Goal: Task Accomplishment & Management: Manage account settings

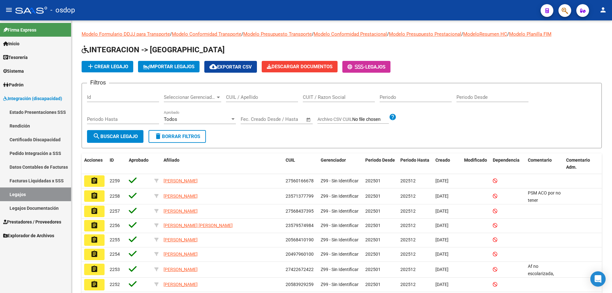
click at [15, 70] on span "Sistema" at bounding box center [13, 71] width 21 height 7
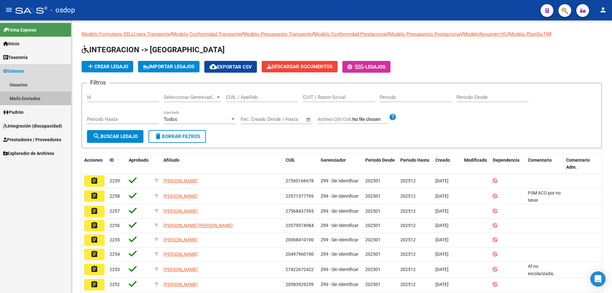
click at [25, 99] on link "Mails Enviados" at bounding box center [35, 98] width 71 height 14
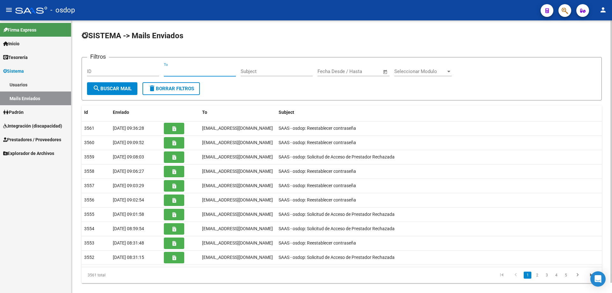
click at [165, 71] on input "To" at bounding box center [200, 72] width 72 height 6
paste input "27368878141"
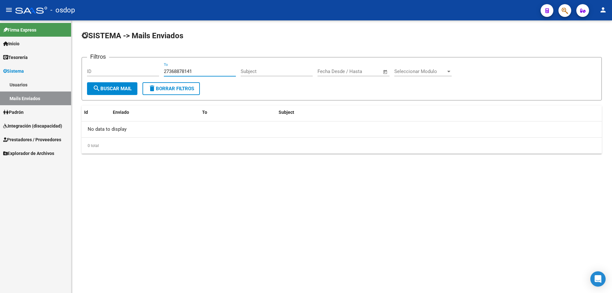
type input "27368878141"
click at [28, 70] on link "Sistema" at bounding box center [35, 71] width 71 height 14
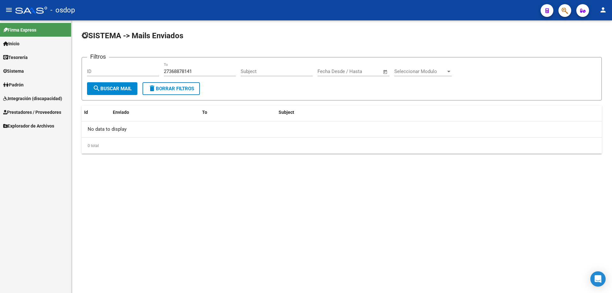
click at [24, 73] on span "Sistema" at bounding box center [13, 71] width 21 height 7
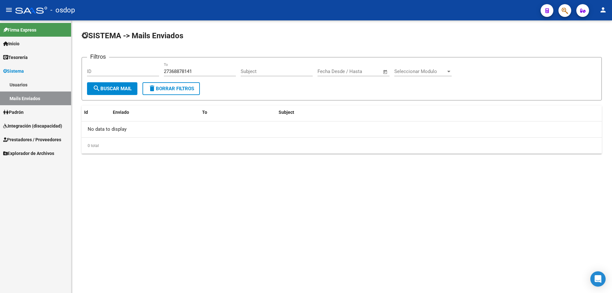
click at [29, 139] on span "Prestadores / Proveedores" at bounding box center [32, 139] width 58 height 7
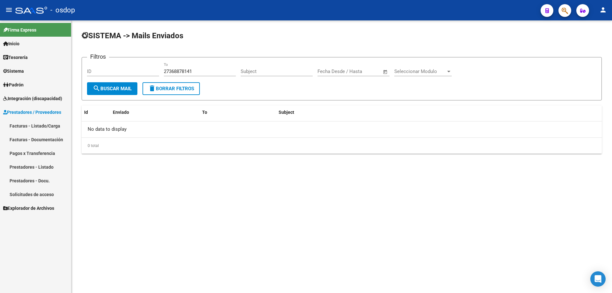
click at [42, 168] on link "Prestadores - Listado" at bounding box center [35, 167] width 71 height 14
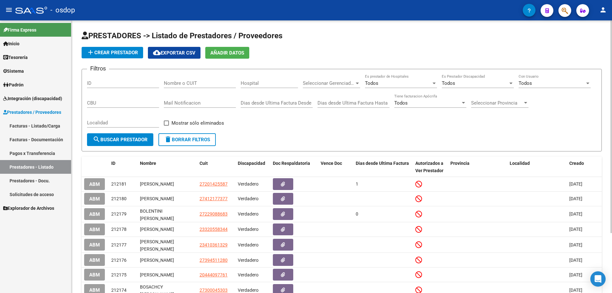
click at [165, 83] on input "Nombre o CUIT" at bounding box center [200, 83] width 72 height 6
paste input "27368878141"
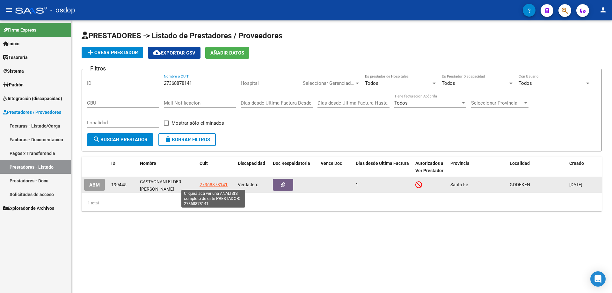
type input "27368878141"
click at [205, 184] on span "27368878141" at bounding box center [213, 184] width 28 height 5
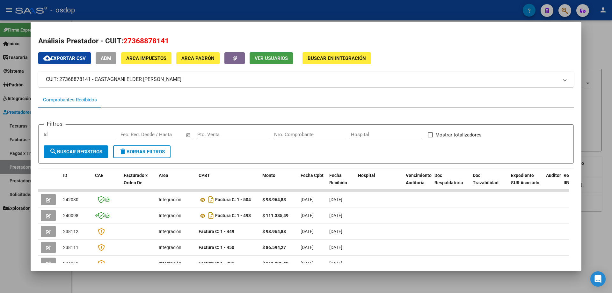
click at [274, 59] on span "Ver Usuarios" at bounding box center [271, 58] width 33 height 6
drag, startPoint x: 125, startPoint y: 40, endPoint x: 170, endPoint y: 43, distance: 45.0
click at [170, 43] on h2 "Análisis Prestador - CUIT: 27368878141" at bounding box center [305, 41] width 535 height 11
copy span "27368878141"
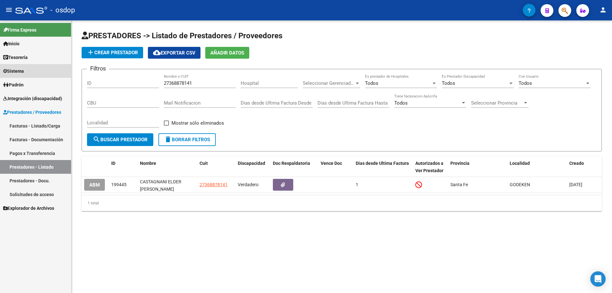
click at [23, 71] on span "Sistema" at bounding box center [13, 71] width 21 height 7
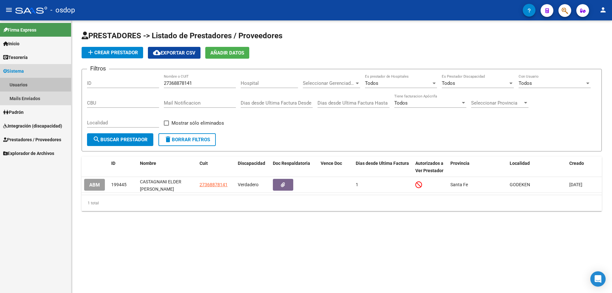
click at [21, 86] on link "Usuarios" at bounding box center [35, 85] width 71 height 14
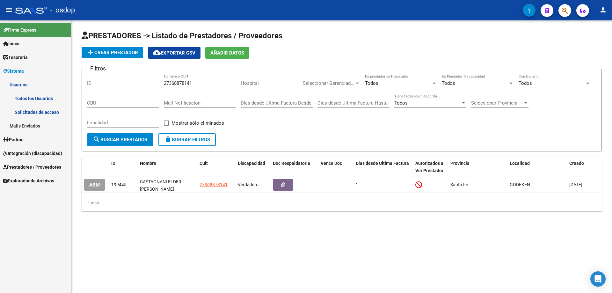
click at [26, 98] on link "Todos los Usuarios" at bounding box center [35, 98] width 71 height 14
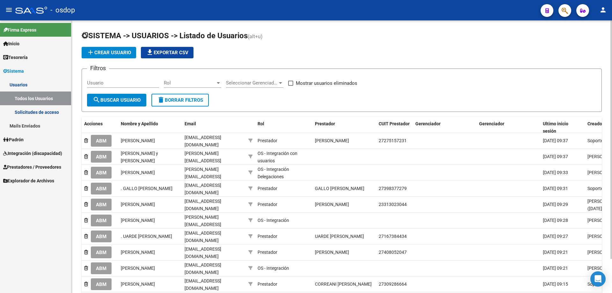
click at [88, 82] on input "Usuario" at bounding box center [123, 83] width 72 height 6
paste input "27368878141"
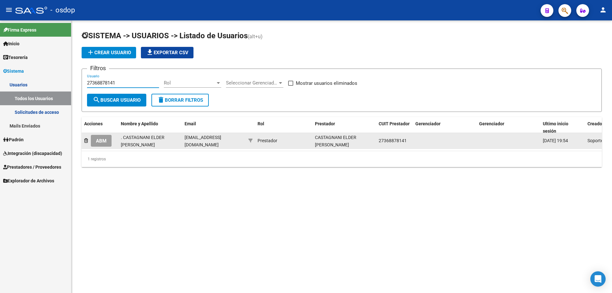
type input "27368878141"
click at [96, 140] on span "ABM" at bounding box center [101, 141] width 11 height 6
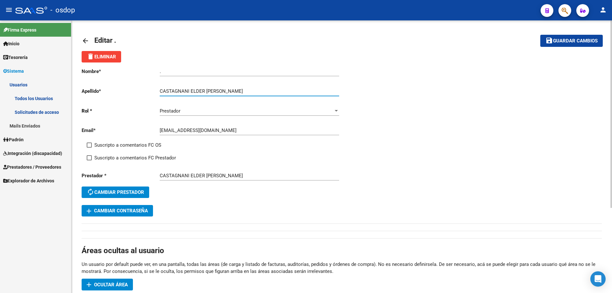
drag, startPoint x: 205, startPoint y: 90, endPoint x: 249, endPoint y: 91, distance: 43.7
click at [249, 91] on input "CASTAGNANI ELDER [PERSON_NAME]" at bounding box center [249, 91] width 179 height 6
type input "CASTAGNANI ELDER"
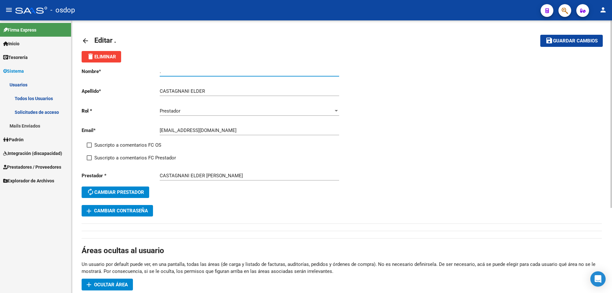
paste input "[PERSON_NAME]"
drag, startPoint x: 166, startPoint y: 74, endPoint x: 153, endPoint y: 74, distance: 13.1
click at [153, 74] on app-form-text-field "Nombre * . Ingresar nombre" at bounding box center [210, 72] width 257 height 6
type input "[PERSON_NAME]"
click at [562, 44] on span "Guardar cambios" at bounding box center [575, 41] width 45 height 6
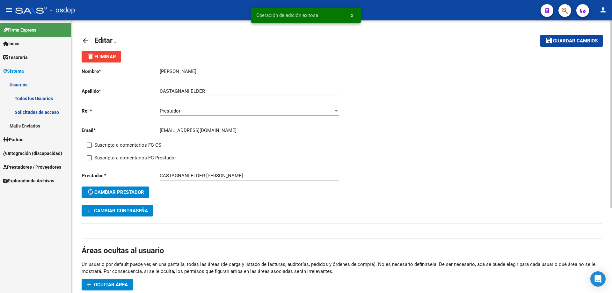
click at [84, 40] on mat-icon "arrow_back" at bounding box center [86, 41] width 8 height 8
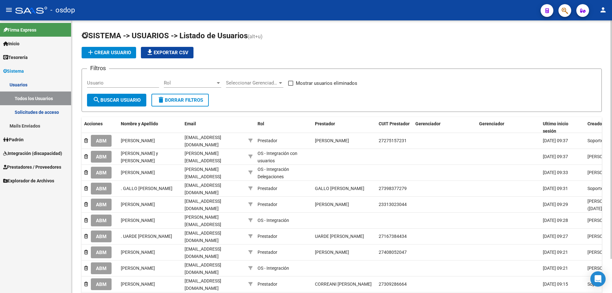
click at [36, 110] on link "Solicitudes de acceso" at bounding box center [35, 112] width 71 height 14
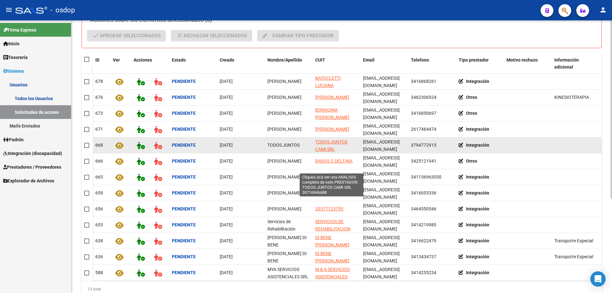
scroll to position [145, 0]
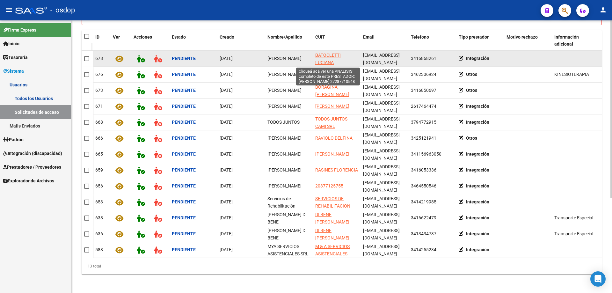
click at [322, 56] on span "BATOCLETTI LUCIANA" at bounding box center [327, 59] width 25 height 12
type textarea "27287710548"
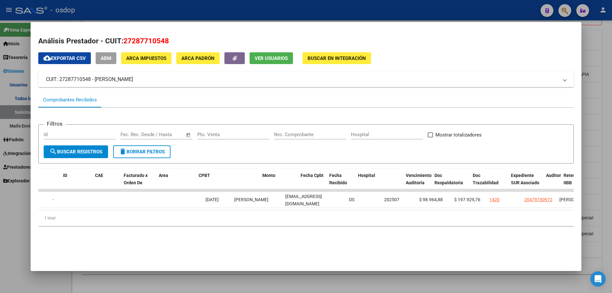
scroll to position [0, 0]
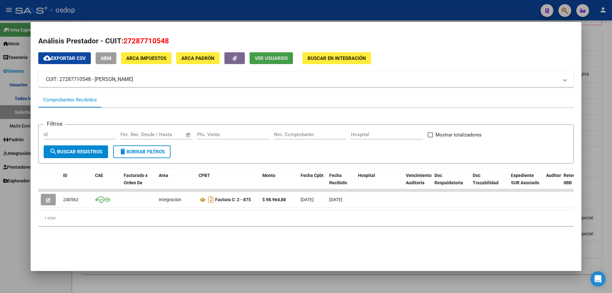
click at [267, 55] on span "Ver Usuarios" at bounding box center [271, 58] width 33 height 6
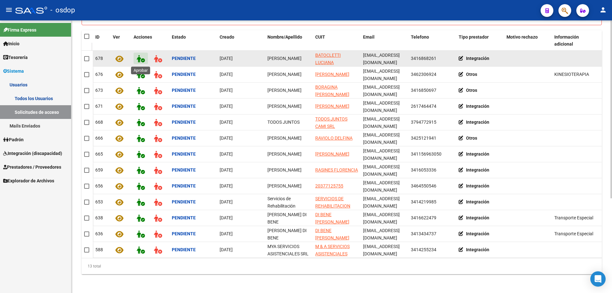
click at [139, 60] on icon at bounding box center [141, 58] width 8 height 7
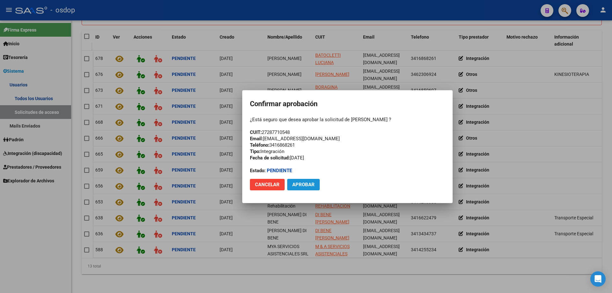
click at [307, 186] on span "Aprobar" at bounding box center [303, 185] width 22 height 6
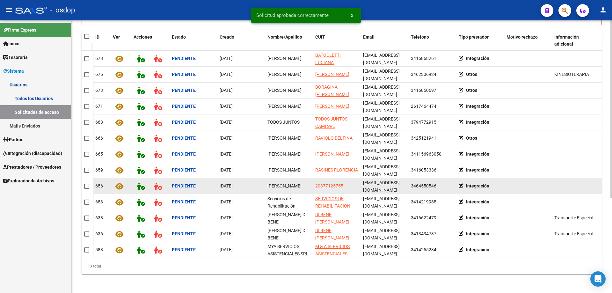
scroll to position [129, 0]
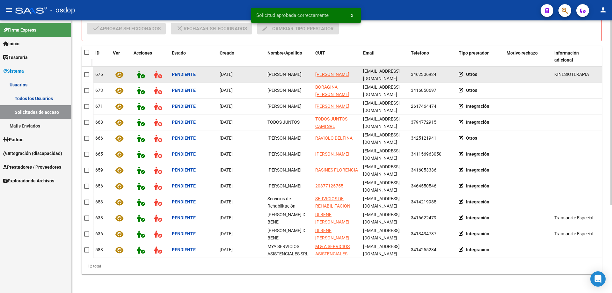
click at [460, 74] on icon at bounding box center [462, 74] width 7 height 4
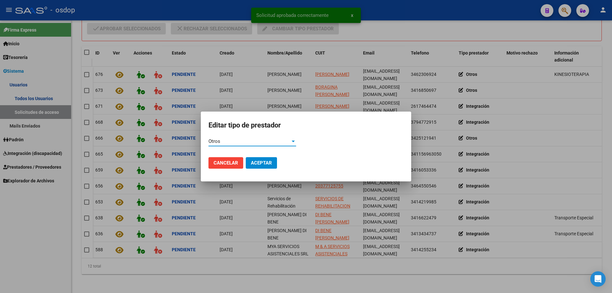
click at [225, 142] on div "Otros" at bounding box center [249, 141] width 82 height 6
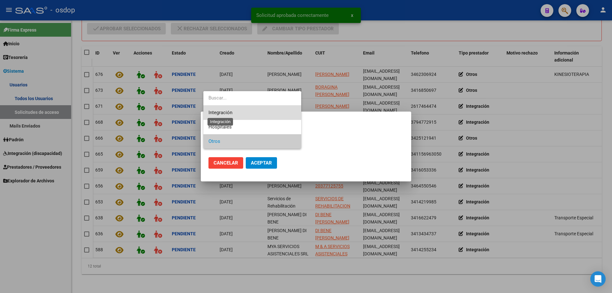
click at [223, 112] on span "Integración" at bounding box center [220, 113] width 24 height 6
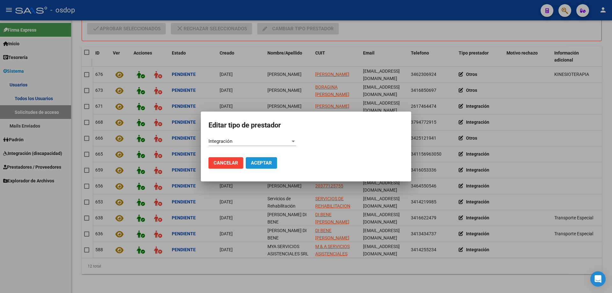
drag, startPoint x: 260, startPoint y: 164, endPoint x: 258, endPoint y: 159, distance: 5.0
click at [260, 164] on span "Aceptar" at bounding box center [261, 163] width 21 height 6
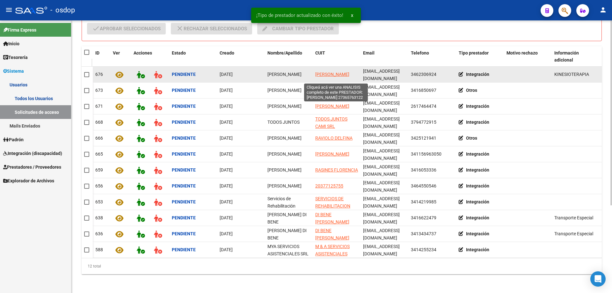
click at [321, 72] on span "[PERSON_NAME]" at bounding box center [332, 74] width 34 height 5
type textarea "27365763122"
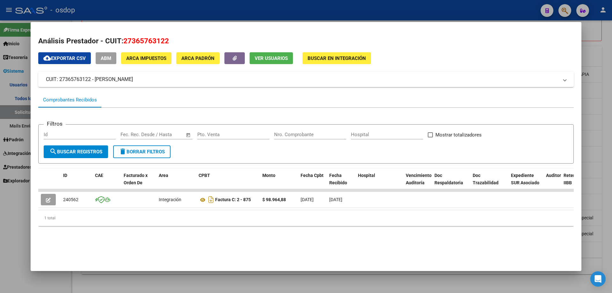
click at [148, 153] on span "delete Borrar Filtros" at bounding box center [142, 152] width 46 height 6
drag, startPoint x: 278, startPoint y: 51, endPoint x: 276, endPoint y: 55, distance: 5.0
click at [278, 54] on div "Análisis Prestador - CUIT: 27365763122 cloud_download Exportar CSV ABM ARCA Imp…" at bounding box center [305, 137] width 535 height 203
click at [275, 58] on span "Ver Usuarios" at bounding box center [271, 58] width 33 height 6
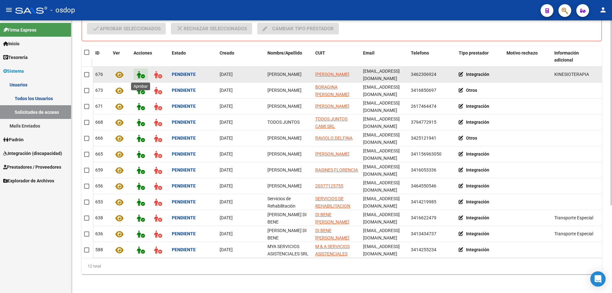
click at [137, 74] on icon at bounding box center [141, 74] width 8 height 7
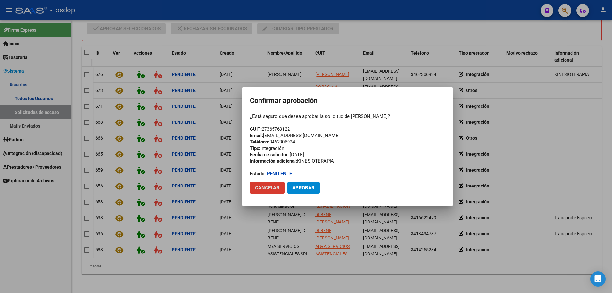
click at [307, 188] on span "Aprobar" at bounding box center [303, 188] width 22 height 6
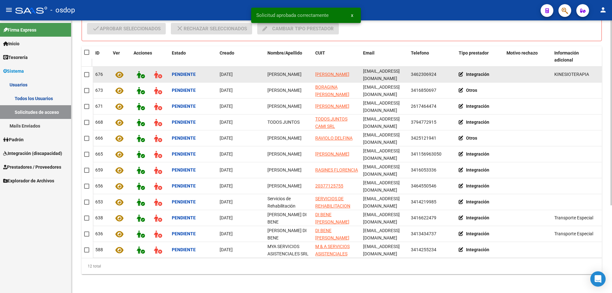
scroll to position [113, 0]
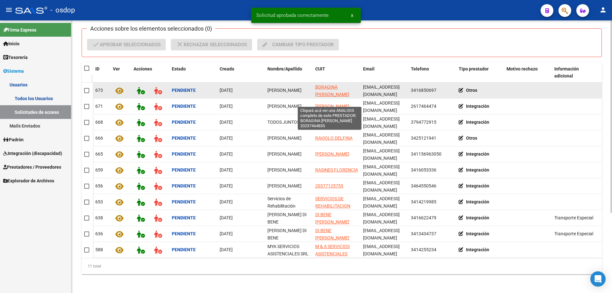
click at [324, 88] on span "BORAGINA [PERSON_NAME]" at bounding box center [332, 90] width 34 height 12
type textarea "20237464835"
click at [461, 90] on icon at bounding box center [462, 90] width 7 height 4
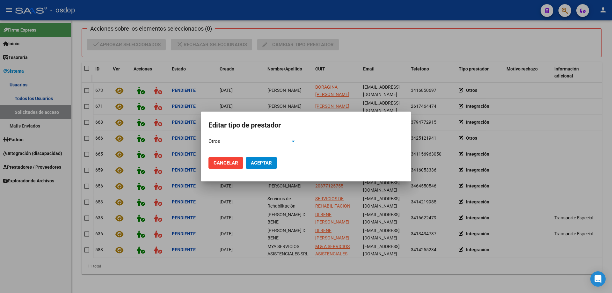
click at [228, 140] on div "Otros" at bounding box center [249, 141] width 82 height 6
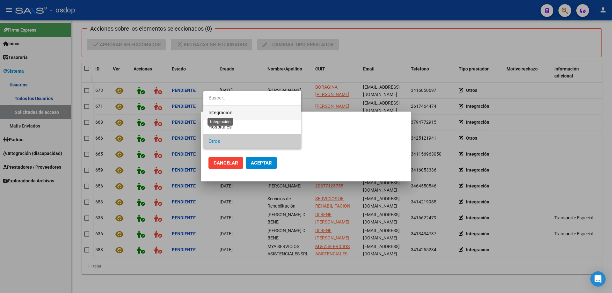
click at [217, 112] on span "Integración" at bounding box center [220, 113] width 24 height 6
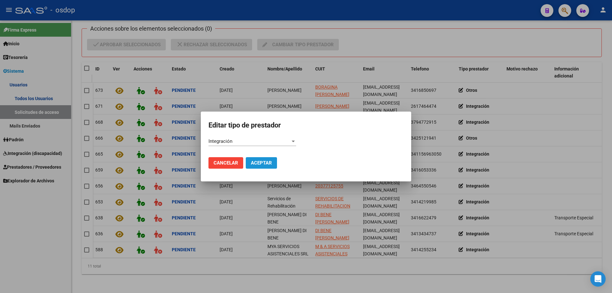
click at [262, 163] on span "Aceptar" at bounding box center [261, 163] width 21 height 6
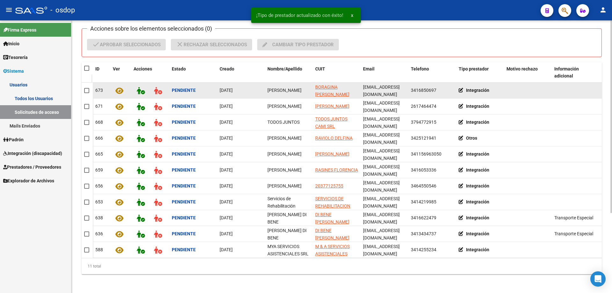
click at [320, 90] on app-link-go-to "BORAGINA [PERSON_NAME]" at bounding box center [336, 90] width 43 height 15
click at [319, 87] on span "BORAGINA [PERSON_NAME]" at bounding box center [332, 90] width 34 height 12
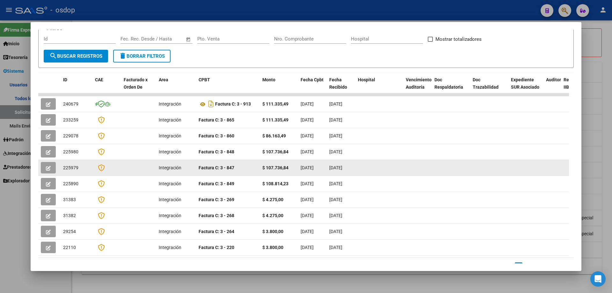
scroll to position [0, 0]
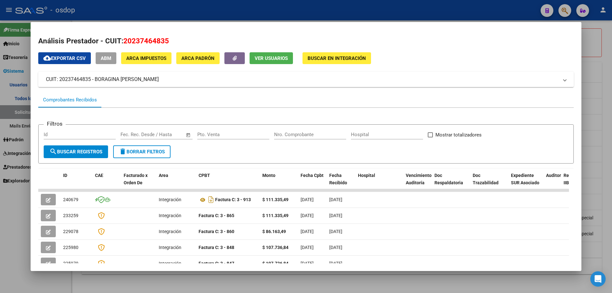
click at [268, 58] on span "Ver Usuarios" at bounding box center [271, 58] width 33 height 6
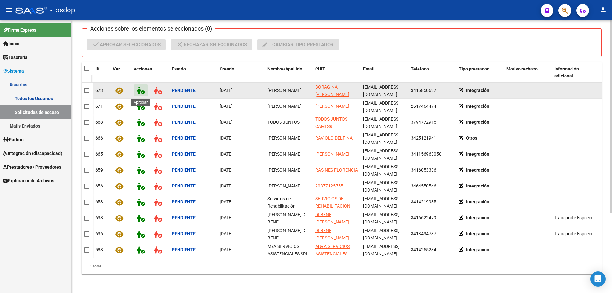
click at [140, 92] on icon at bounding box center [141, 90] width 8 height 7
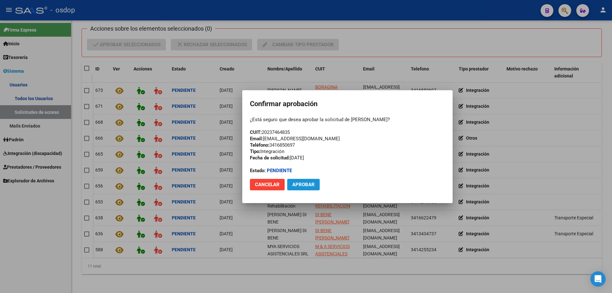
click at [300, 184] on span "Aprobar" at bounding box center [303, 185] width 22 height 6
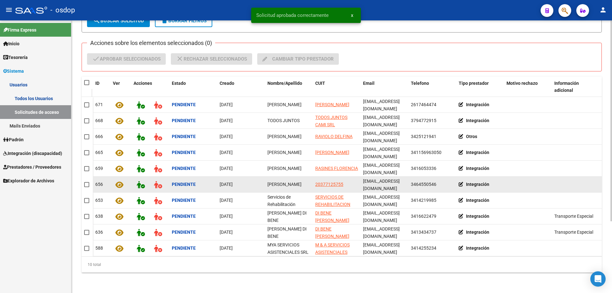
scroll to position [98, 0]
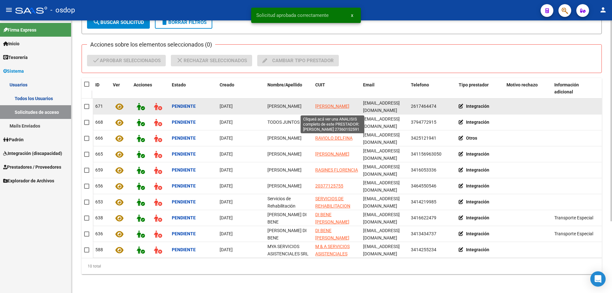
click at [328, 109] on span "[PERSON_NAME]" at bounding box center [332, 106] width 34 height 5
type textarea "27360152591"
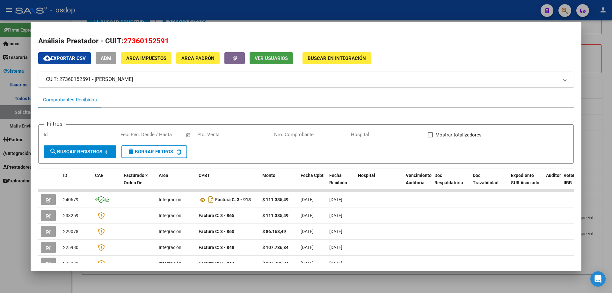
click at [266, 58] on span "Ver Usuarios" at bounding box center [271, 58] width 33 height 6
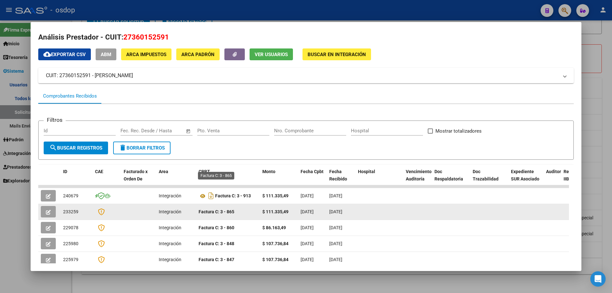
scroll to position [0, 0]
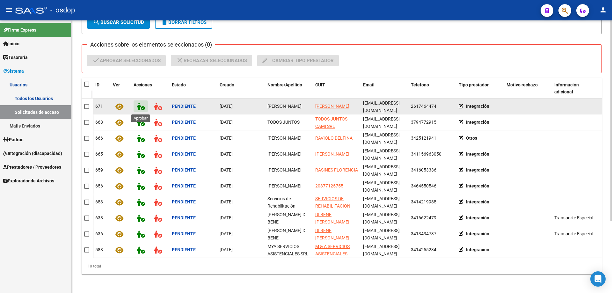
click at [138, 107] on icon at bounding box center [141, 106] width 8 height 7
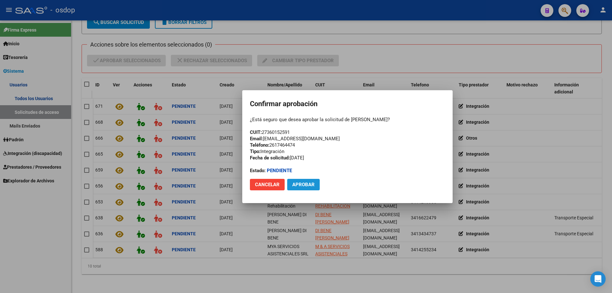
click at [305, 184] on span "Aprobar" at bounding box center [303, 185] width 22 height 6
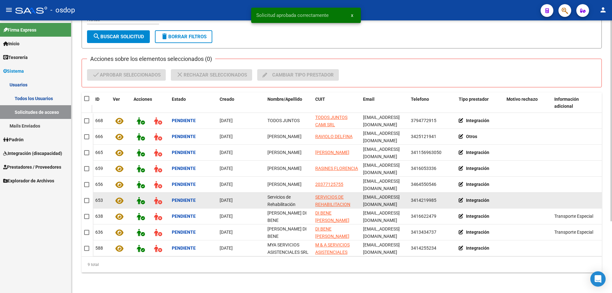
scroll to position [82, 0]
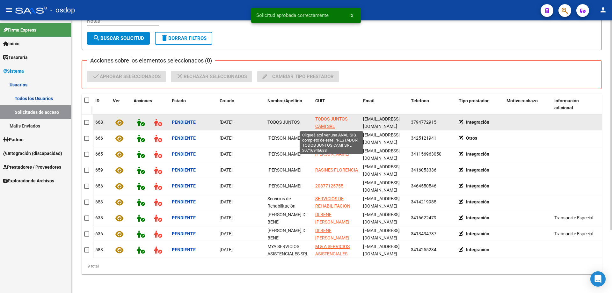
click at [323, 119] on span "TODOS JUNTOS CAMI SRL" at bounding box center [331, 122] width 32 height 12
type textarea "30716946688"
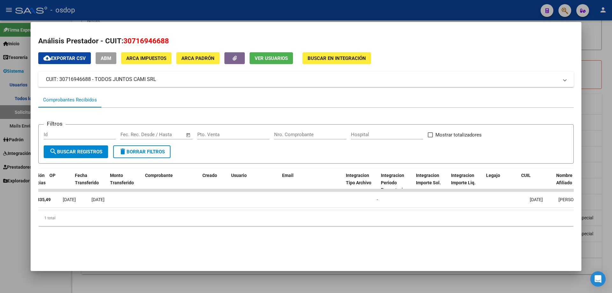
scroll to position [0, 0]
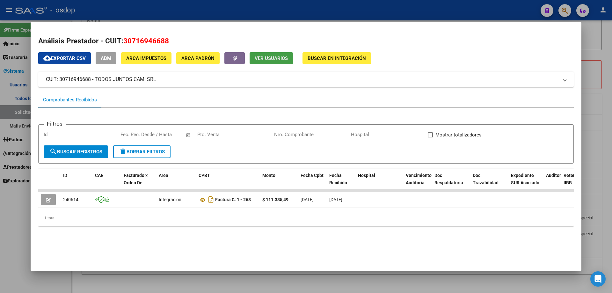
click at [261, 59] on span "Ver Usuarios" at bounding box center [271, 58] width 33 height 6
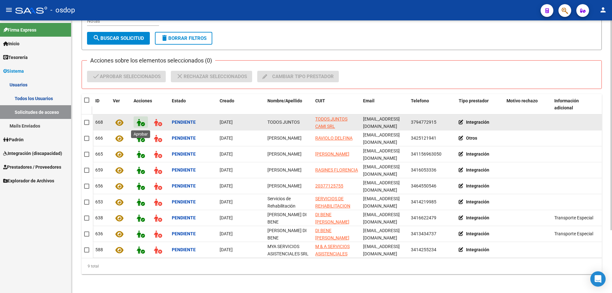
click at [137, 121] on icon at bounding box center [141, 122] width 8 height 7
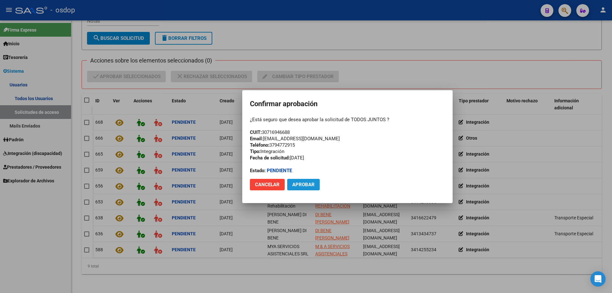
click at [301, 184] on span "Aprobar" at bounding box center [303, 185] width 22 height 6
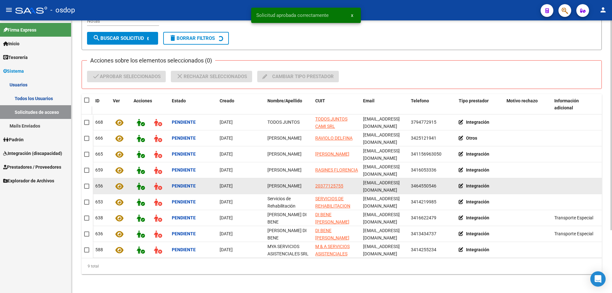
scroll to position [66, 0]
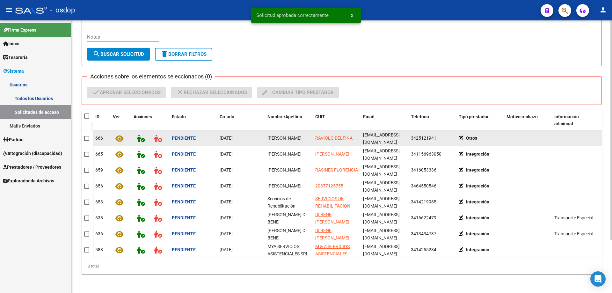
click at [459, 138] on icon at bounding box center [462, 138] width 7 height 4
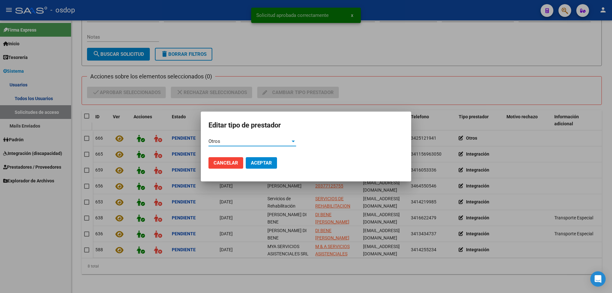
click at [216, 139] on span "Otros" at bounding box center [214, 141] width 12 height 6
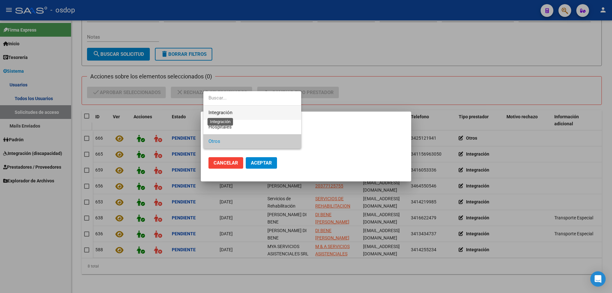
click at [217, 112] on span "Integración" at bounding box center [220, 113] width 24 height 6
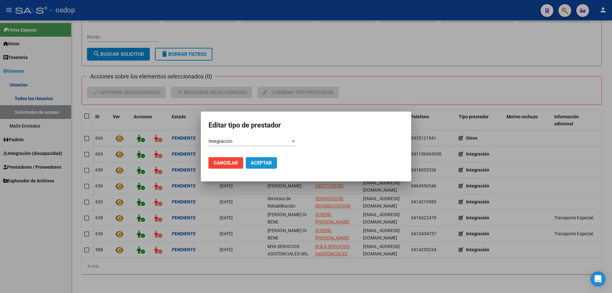
click at [258, 163] on span "Aceptar" at bounding box center [261, 163] width 21 height 6
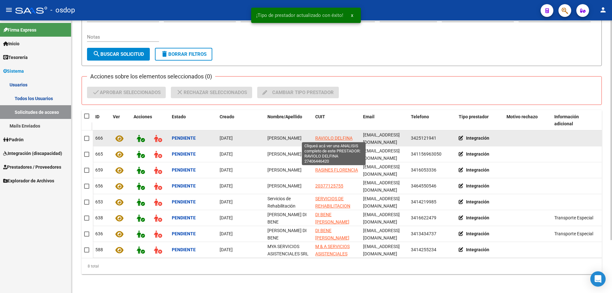
click at [324, 137] on span "RAVIOLO DELFINA" at bounding box center [333, 137] width 37 height 5
type textarea "27406446420"
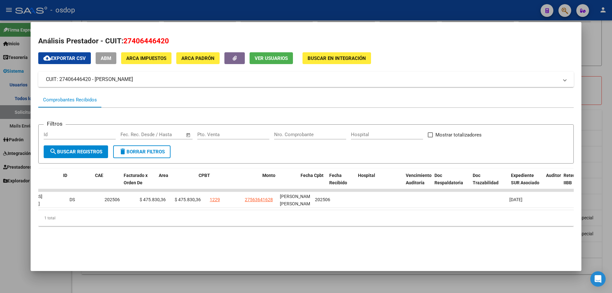
scroll to position [0, 0]
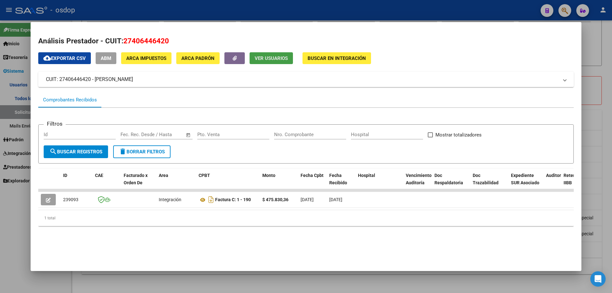
click at [268, 58] on span "Ver Usuarios" at bounding box center [271, 58] width 33 height 6
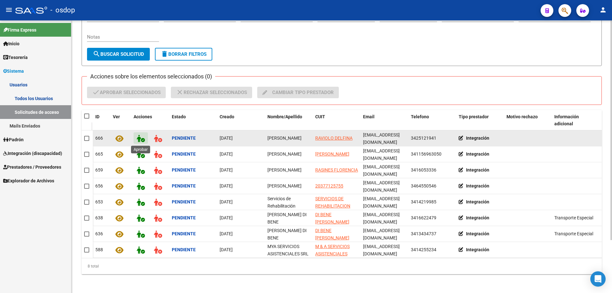
click at [140, 139] on icon at bounding box center [141, 138] width 8 height 7
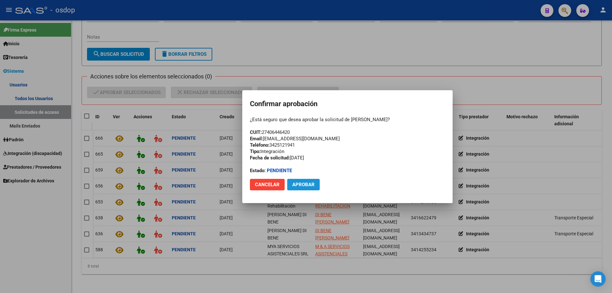
click at [303, 184] on span "Aprobar" at bounding box center [303, 185] width 22 height 6
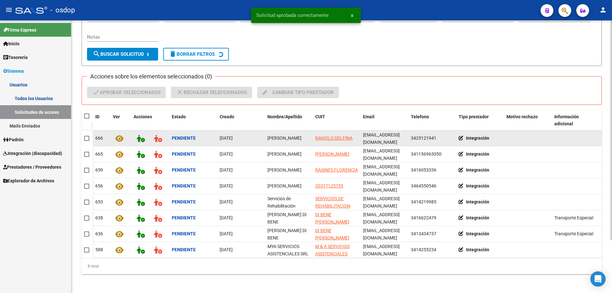
scroll to position [51, 0]
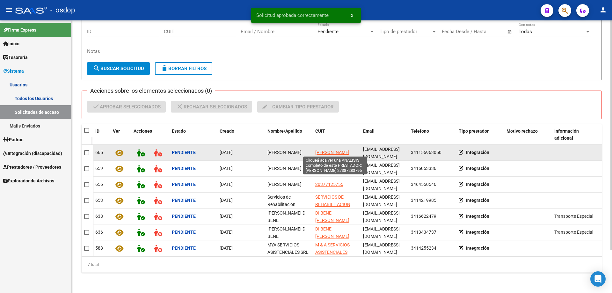
click at [324, 152] on span "[PERSON_NAME]" at bounding box center [332, 152] width 34 height 5
type textarea "27387283795"
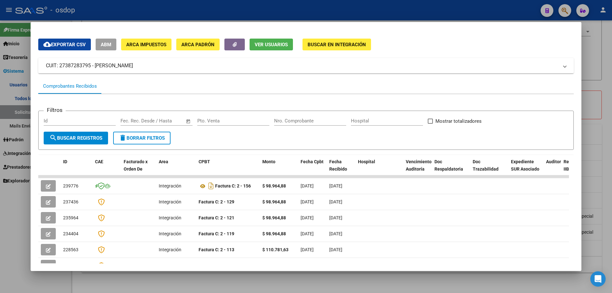
scroll to position [0, 0]
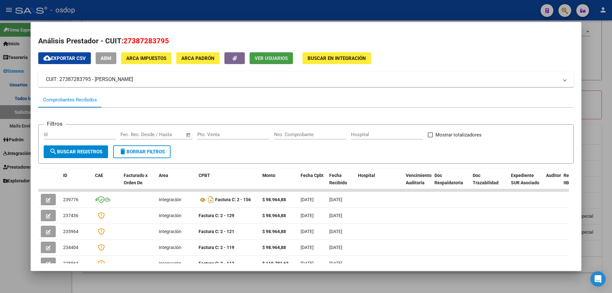
click at [260, 60] on span "Ver Usuarios" at bounding box center [271, 58] width 33 height 6
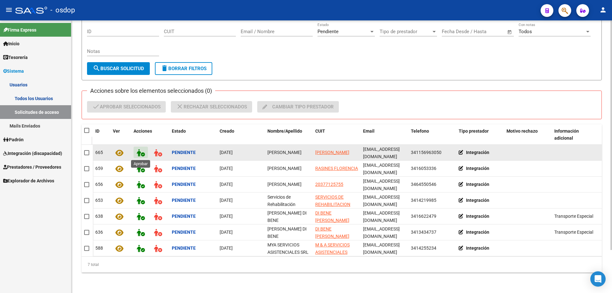
click at [138, 152] on icon at bounding box center [141, 152] width 8 height 7
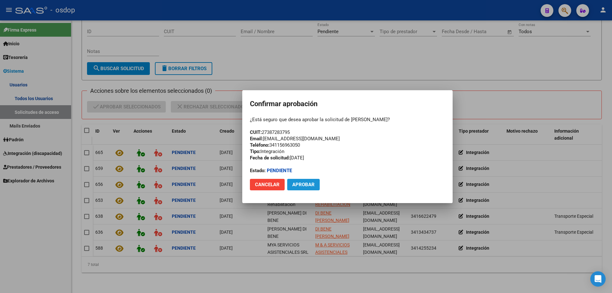
click at [302, 183] on span "Aprobar" at bounding box center [303, 185] width 22 height 6
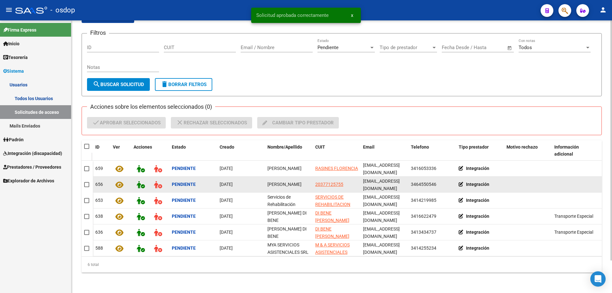
scroll to position [37, 0]
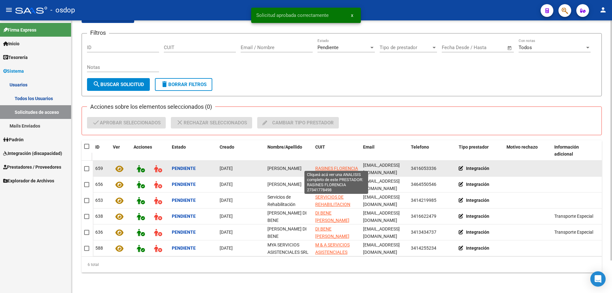
click at [325, 166] on span "RASINES FLORENCIA" at bounding box center [336, 168] width 43 height 5
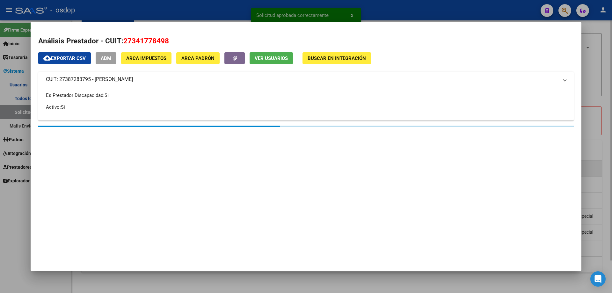
type textarea "27341778498"
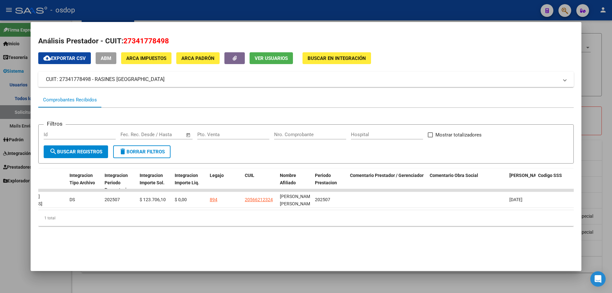
scroll to position [0, 0]
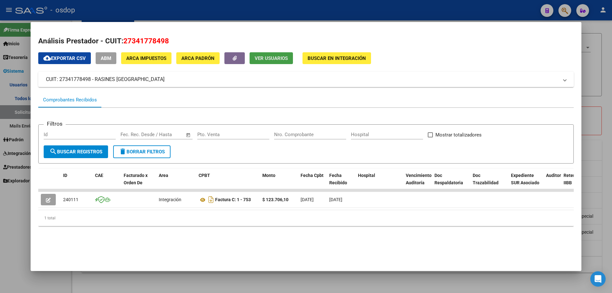
click at [269, 61] on span "Ver Usuarios" at bounding box center [271, 58] width 33 height 6
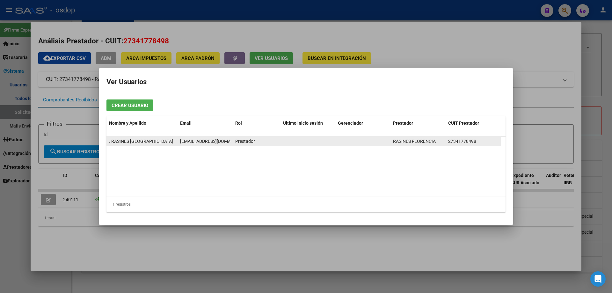
click at [207, 142] on span "[EMAIL_ADDRESS][DOMAIN_NAME]" at bounding box center [215, 141] width 71 height 5
drag, startPoint x: 179, startPoint y: 139, endPoint x: 232, endPoint y: 140, distance: 52.6
click at [232, 140] on datatable-body-cell "[EMAIL_ADDRESS][DOMAIN_NAME]" at bounding box center [204, 141] width 55 height 9
copy span "[EMAIL_ADDRESS][DOMAIN_NAME]"
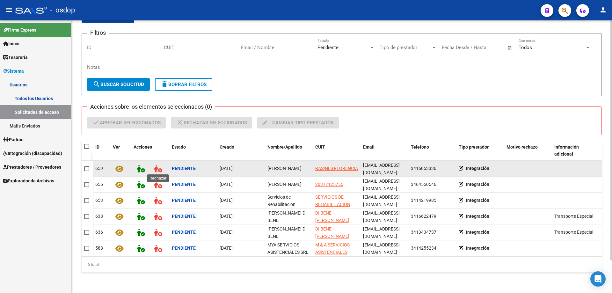
click at [154, 166] on icon at bounding box center [158, 168] width 8 height 7
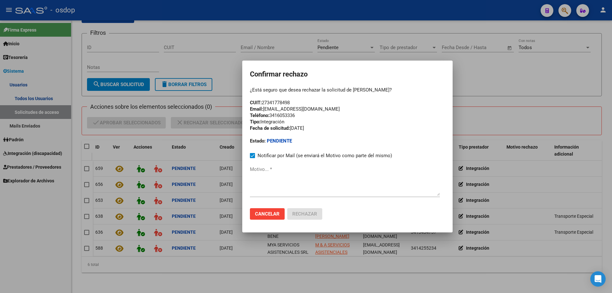
click at [253, 180] on textarea "Motivo... *" at bounding box center [345, 181] width 190 height 30
paste textarea "[EMAIL_ADDRESS][DOMAIN_NAME]"
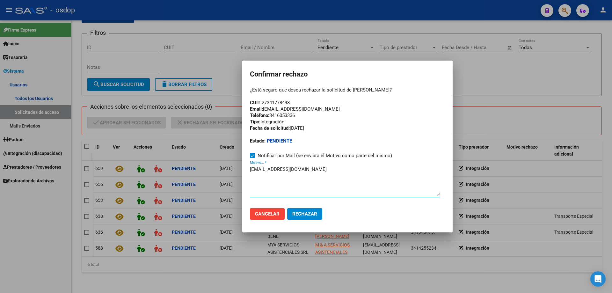
type textarea "[EMAIL_ADDRESS][DOMAIN_NAME]"
click at [262, 217] on button "Cancelar" at bounding box center [267, 213] width 35 height 11
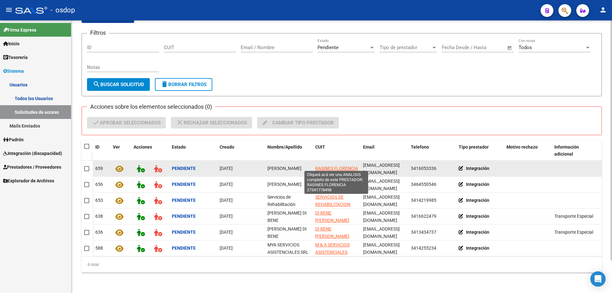
click at [333, 167] on span "RASINES FLORENCIA" at bounding box center [336, 168] width 43 height 5
click at [327, 166] on span "RASINES FLORENCIA" at bounding box center [336, 168] width 43 height 5
click at [155, 167] on icon at bounding box center [158, 168] width 8 height 7
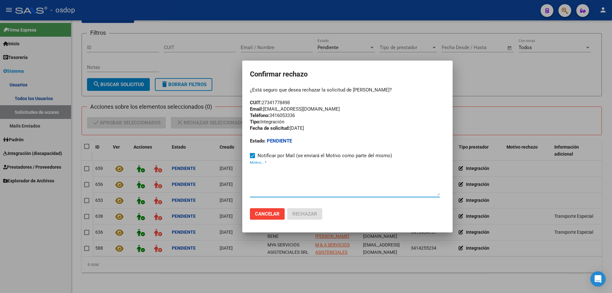
click at [252, 169] on textarea "Motivo... *" at bounding box center [345, 181] width 190 height 30
paste textarea "27341778498"
type textarea "27341778498"
drag, startPoint x: 288, startPoint y: 172, endPoint x: 245, endPoint y: 170, distance: 43.1
click at [246, 170] on mat-dialog-container "Confirmar rechazo ¿Está seguro que desea rechazar la solicitud de [PERSON_NAME]…" at bounding box center [347, 147] width 210 height 172
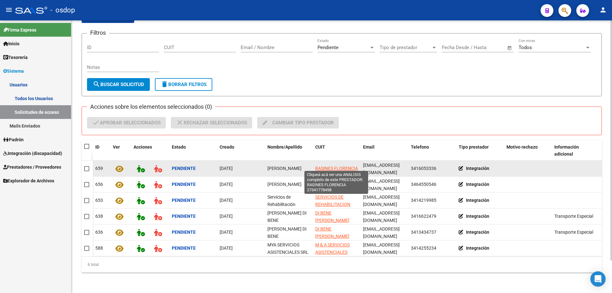
click at [336, 167] on span "RASINES FLORENCIA" at bounding box center [336, 168] width 43 height 5
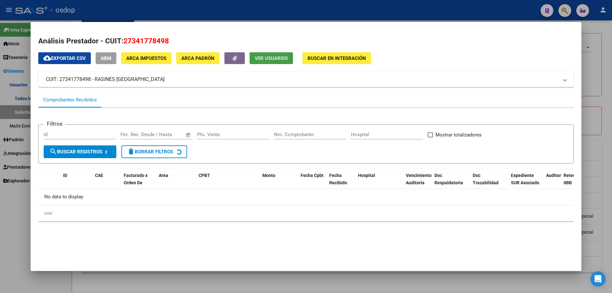
click at [272, 58] on span "Ver Usuarios" at bounding box center [271, 58] width 33 height 6
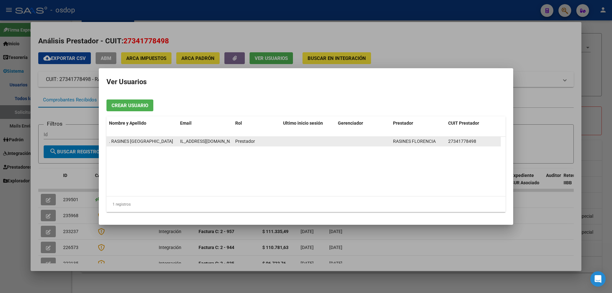
drag, startPoint x: 180, startPoint y: 140, endPoint x: 231, endPoint y: 141, distance: 51.6
click at [231, 141] on datatable-body-cell "[EMAIL_ADDRESS][DOMAIN_NAME]" at bounding box center [204, 141] width 55 height 9
copy span "[EMAIL_ADDRESS][DOMAIN_NAME]"
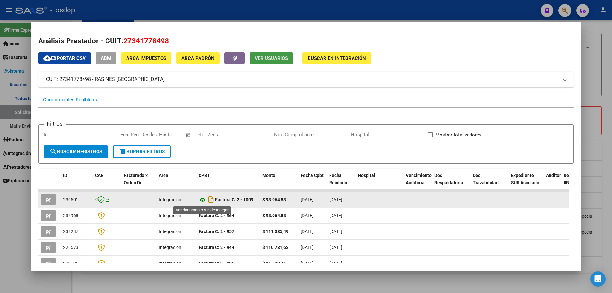
click at [202, 199] on icon at bounding box center [203, 200] width 8 height 8
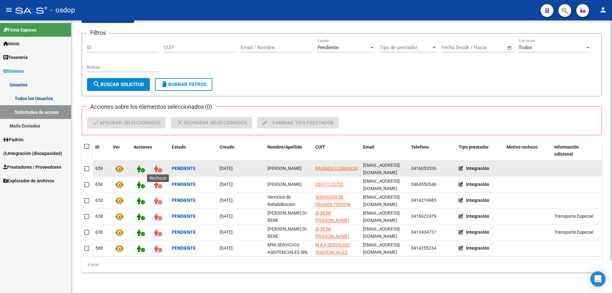
click at [159, 165] on icon at bounding box center [158, 168] width 8 height 7
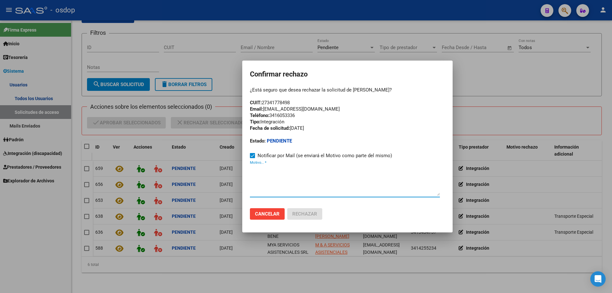
click at [260, 178] on textarea "Motivo... *" at bounding box center [345, 181] width 190 height 30
paste textarea "[EMAIL_ADDRESS][DOMAIN_NAME]"
click at [250, 168] on textarea "[EMAIL_ADDRESS][DOMAIN_NAME]" at bounding box center [345, 181] width 190 height 30
paste textarea "Se encuentra ACTIVA la cuenta de correo electrónico:"
type textarea "Se encuentra ACTIVA la cuenta de correo electrónico: [EMAIL_ADDRESS][DOMAIN_NAM…"
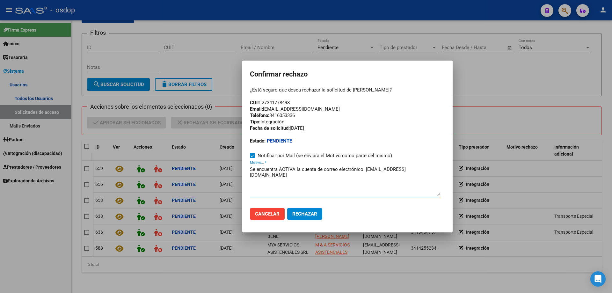
click at [268, 217] on button "Cancelar" at bounding box center [267, 213] width 35 height 11
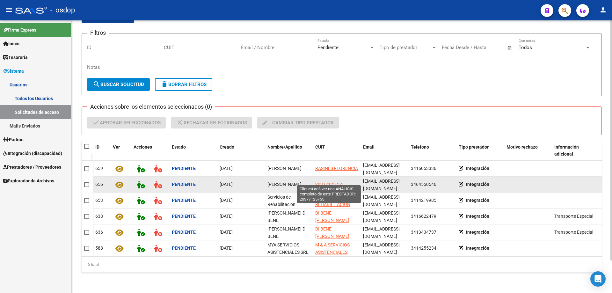
click at [319, 182] on span "20377125755" at bounding box center [329, 184] width 28 height 5
type textarea "20377125755"
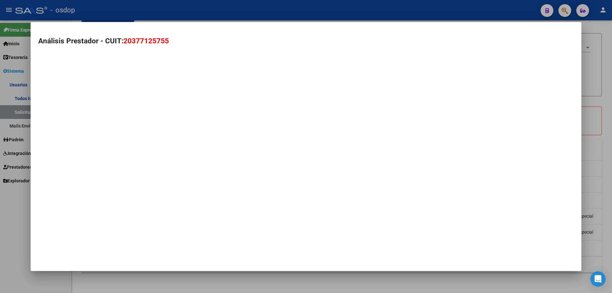
drag, startPoint x: 124, startPoint y: 41, endPoint x: 170, endPoint y: 41, distance: 45.6
click at [170, 41] on h2 "Análisis Prestador - CUIT: 20377125755" at bounding box center [305, 41] width 535 height 11
copy span "20377125755"
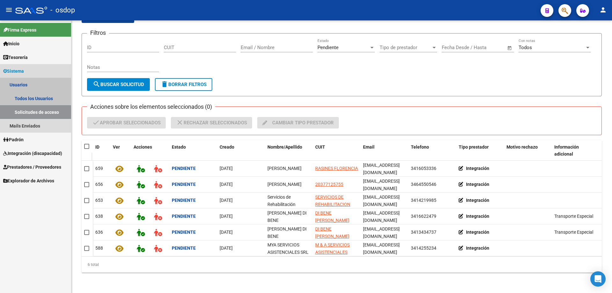
click at [24, 83] on link "Usuarios" at bounding box center [35, 85] width 71 height 14
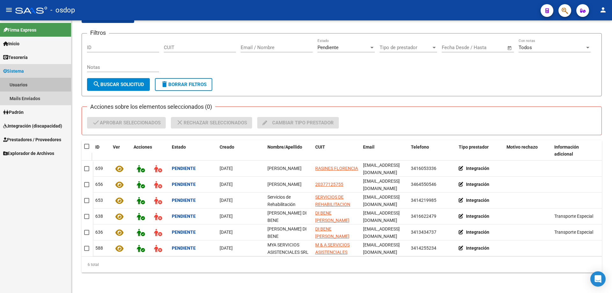
click at [23, 82] on link "Usuarios" at bounding box center [35, 85] width 71 height 14
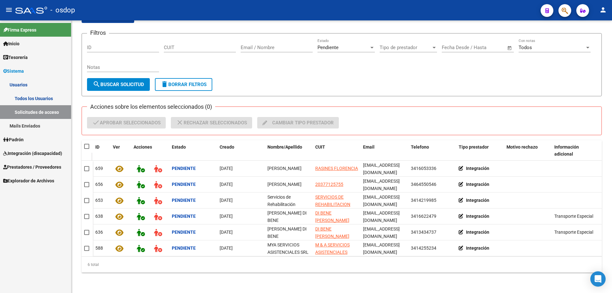
click at [33, 97] on link "Todos los Usuarios" at bounding box center [35, 98] width 71 height 14
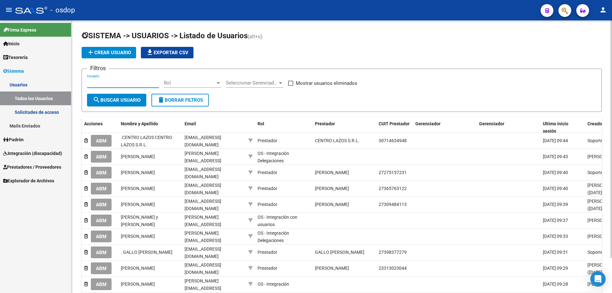
click at [88, 82] on input "Usuario" at bounding box center [123, 83] width 72 height 6
paste input "20377125755"
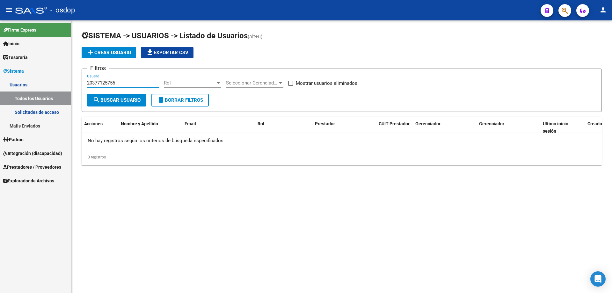
type input "20377125755"
click at [45, 112] on link "Solicitudes de acceso" at bounding box center [35, 112] width 71 height 14
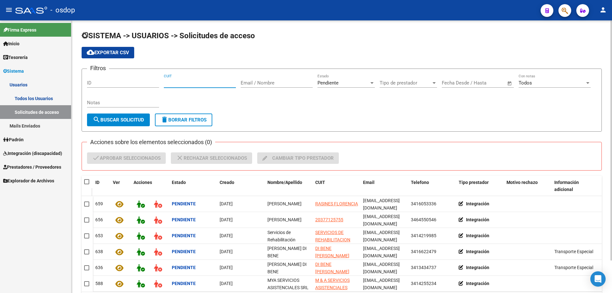
click at [166, 83] on input "CUIT" at bounding box center [200, 83] width 72 height 6
paste input "20-37712575-5"
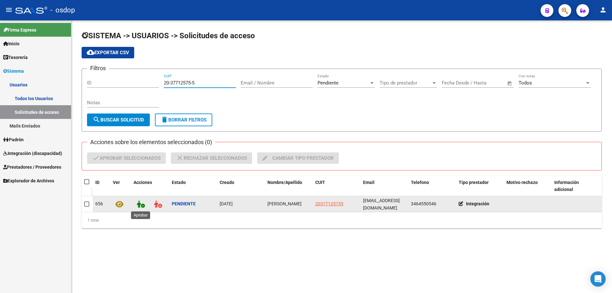
type input "20-37712575-5"
click at [140, 203] on icon at bounding box center [141, 203] width 8 height 7
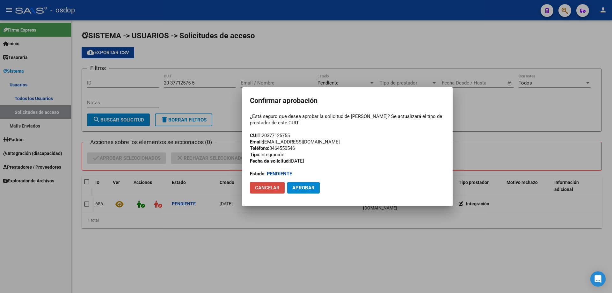
click at [264, 188] on span "Cancelar" at bounding box center [267, 188] width 25 height 6
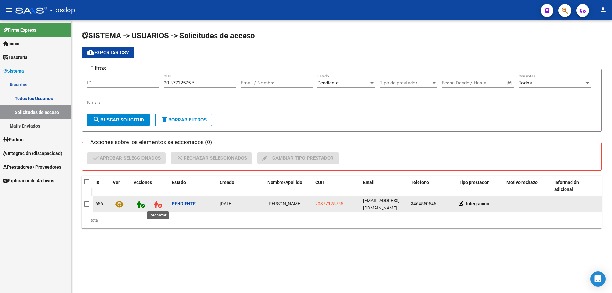
click at [157, 204] on icon at bounding box center [158, 203] width 8 height 7
click at [143, 204] on icon at bounding box center [141, 203] width 8 height 7
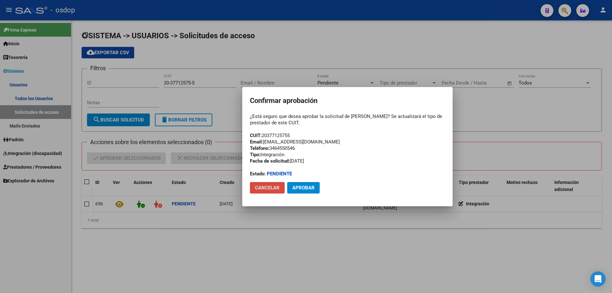
click at [263, 188] on span "Cancelar" at bounding box center [267, 188] width 25 height 6
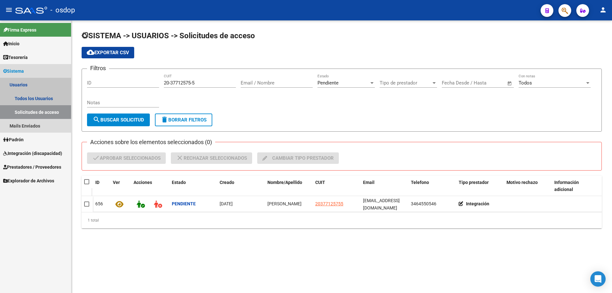
click at [28, 110] on link "Solicitudes de acceso" at bounding box center [35, 112] width 71 height 14
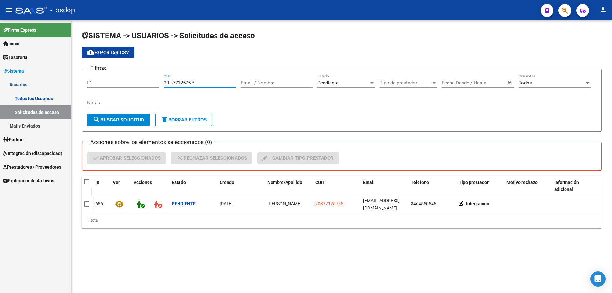
drag, startPoint x: 205, startPoint y: 83, endPoint x: 149, endPoint y: 83, distance: 55.8
click at [151, 83] on div "Filtros ID 20-37712575-5 CUIT Email / Nombre Pendiente Estado Tipo de prestador…" at bounding box center [341, 94] width 509 height 40
click at [172, 117] on span "delete Borrar Filtros" at bounding box center [184, 120] width 46 height 6
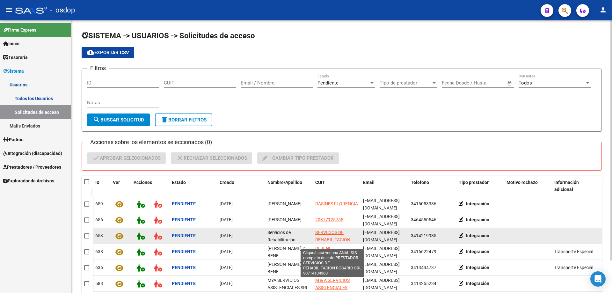
click at [321, 230] on span "SERVICIOS DE REHABILITACION ROSARIO SRL" at bounding box center [332, 240] width 35 height 20
type textarea "30714134368"
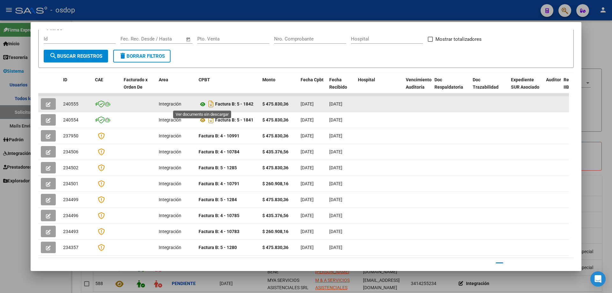
click at [202, 104] on icon at bounding box center [203, 104] width 8 height 8
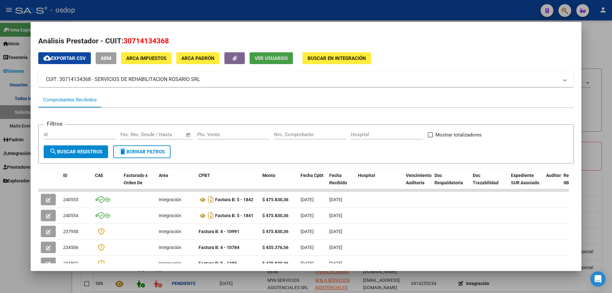
click at [260, 62] on button "Ver Usuarios" at bounding box center [270, 58] width 43 height 12
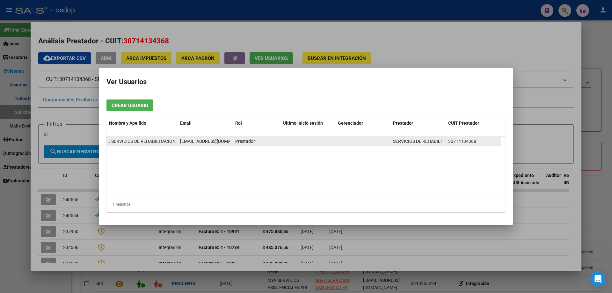
scroll to position [0, 3]
drag, startPoint x: 180, startPoint y: 141, endPoint x: 233, endPoint y: 141, distance: 52.9
click at [233, 141] on div ". SERVICIOS DE REHABILITACION ROSARIO SRL [EMAIL_ADDRESS][DOMAIN_NAME] Prestado…" at bounding box center [303, 142] width 394 height 10
copy span "[EMAIL_ADDRESS][DOMAIN_NAME]"
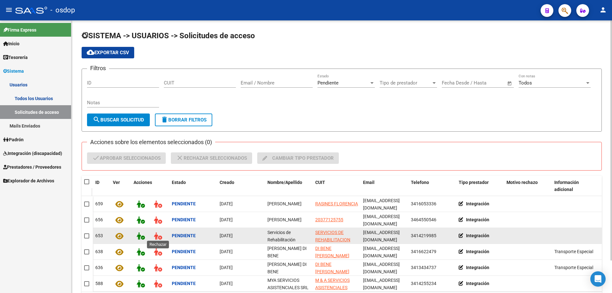
click at [156, 233] on icon at bounding box center [158, 235] width 8 height 7
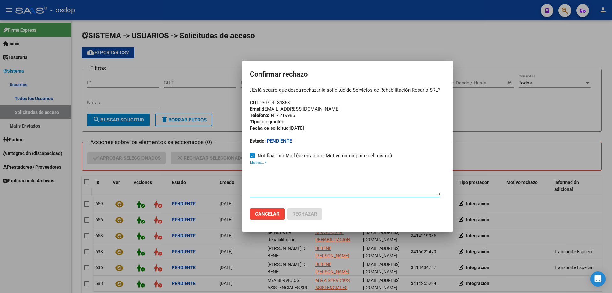
click at [252, 170] on textarea "Motivo... *" at bounding box center [345, 181] width 190 height 30
paste textarea "[EMAIL_ADDRESS][DOMAIN_NAME]"
click at [250, 169] on textarea "[EMAIL_ADDRESS][DOMAIN_NAME]" at bounding box center [345, 181] width 190 height 30
paste textarea "Se encuentra ACTIVA la cuenta de correo electrónico:"
click at [414, 190] on textarea "Se encuentra ACTIVA la cuenta de correo electrónico: [EMAIL_ADDRESS][DOMAIN_NAM…" at bounding box center [345, 181] width 190 height 30
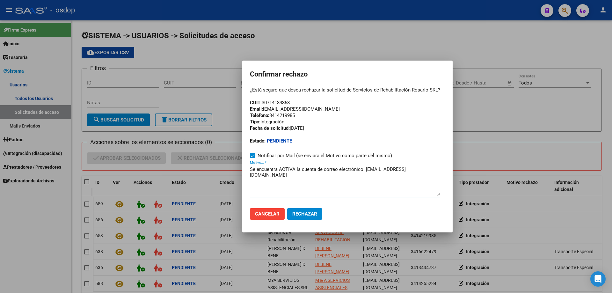
type textarea "Se encuentra ACTIVA la cuenta de correo electrónico: [EMAIL_ADDRESS][DOMAIN_NAM…"
drag, startPoint x: 260, startPoint y: 214, endPoint x: 265, endPoint y: 210, distance: 7.2
click at [260, 214] on span "Cancelar" at bounding box center [267, 214] width 25 height 6
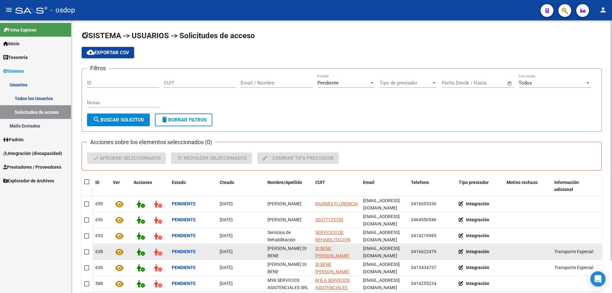
scroll to position [32, 0]
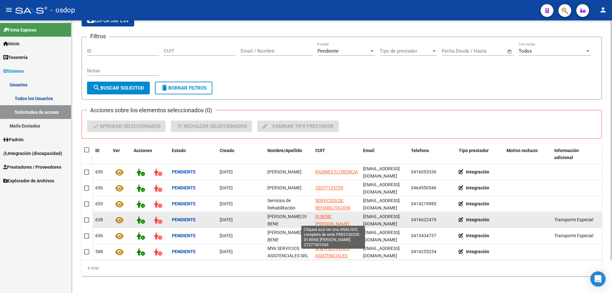
click at [322, 214] on span "DI BENE [PERSON_NAME]" at bounding box center [332, 220] width 34 height 12
type textarea "27277501045"
click at [335, 214] on span "DI BENE [PERSON_NAME]" at bounding box center [332, 220] width 34 height 12
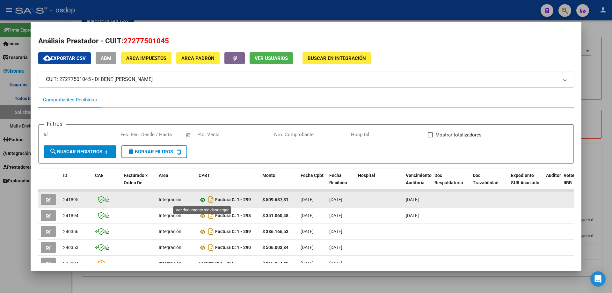
click at [204, 199] on icon at bounding box center [203, 200] width 8 height 8
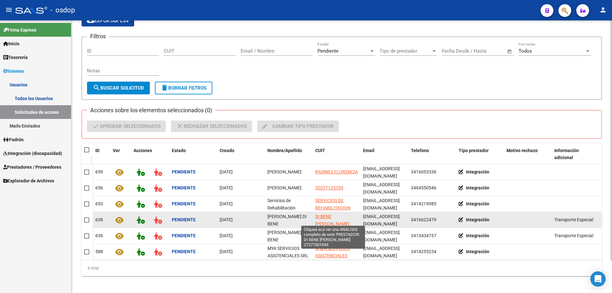
click at [327, 214] on span "DI BENE [PERSON_NAME]" at bounding box center [332, 220] width 34 height 12
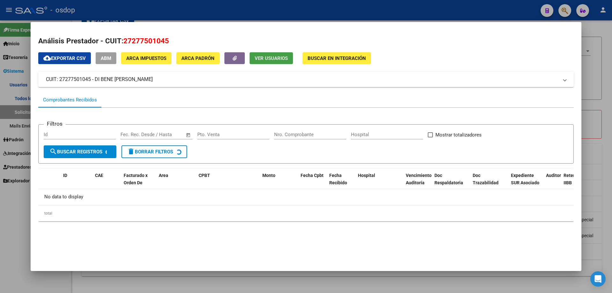
click at [266, 60] on span "Ver Usuarios" at bounding box center [271, 58] width 33 height 6
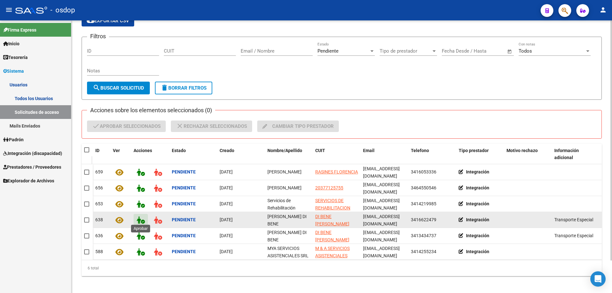
click at [140, 218] on icon at bounding box center [141, 219] width 8 height 7
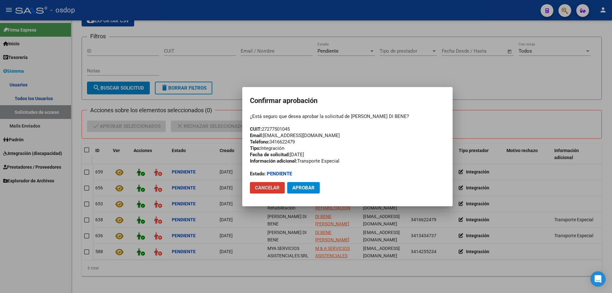
drag, startPoint x: 269, startPoint y: 189, endPoint x: 266, endPoint y: 186, distance: 4.1
click at [269, 188] on span "Cancelar" at bounding box center [267, 188] width 25 height 6
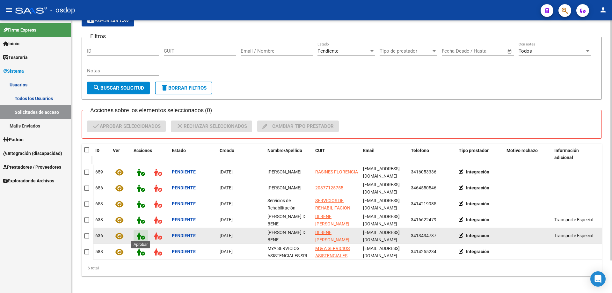
click at [138, 233] on icon at bounding box center [141, 235] width 8 height 7
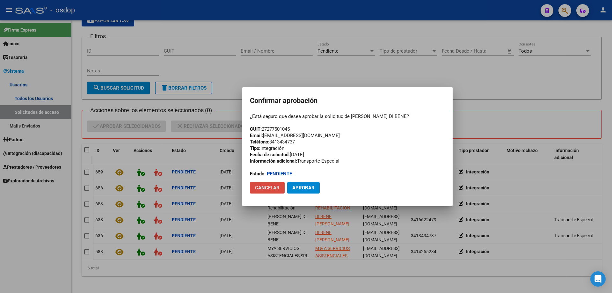
click at [263, 185] on span "Cancelar" at bounding box center [267, 188] width 25 height 6
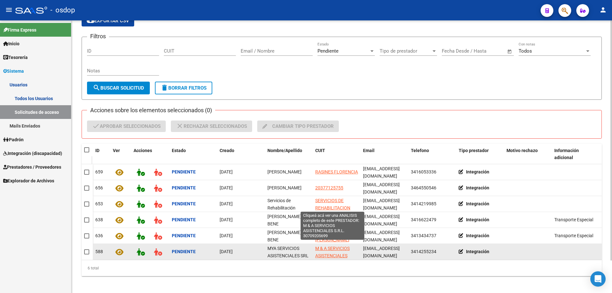
click at [332, 246] on span "M & A SERVICIOS ASISTENCIALES S.R.L." at bounding box center [332, 256] width 34 height 20
type textarea "30709205699"
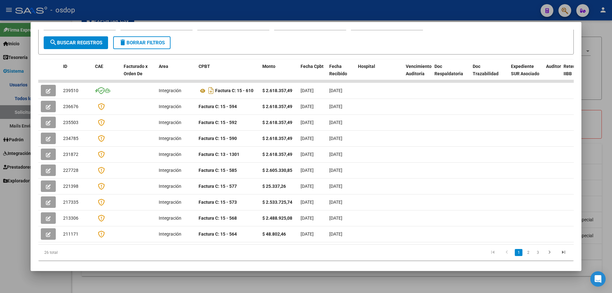
scroll to position [0, 0]
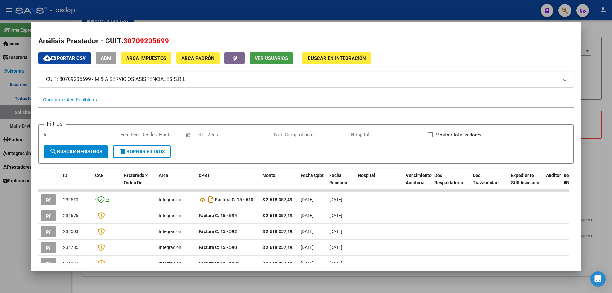
click at [264, 55] on button "Ver Usuarios" at bounding box center [270, 58] width 43 height 12
click at [256, 57] on span "Ver Usuarios" at bounding box center [271, 58] width 33 height 6
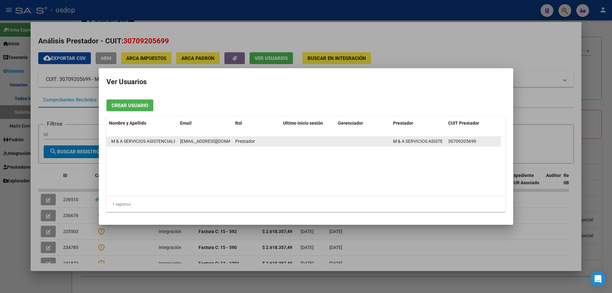
drag, startPoint x: 181, startPoint y: 141, endPoint x: 223, endPoint y: 140, distance: 42.7
click at [223, 140] on div "[EMAIL_ADDRESS][DOMAIN_NAME]" at bounding box center [205, 141] width 50 height 7
copy span "[EMAIL_ADDRESS][DOMAIN_NAME]"
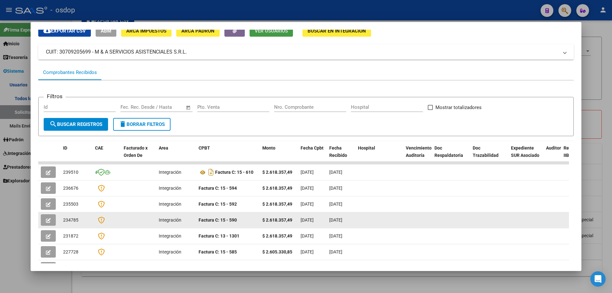
scroll to position [64, 0]
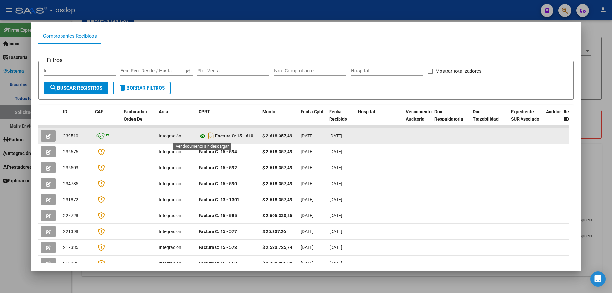
click at [201, 139] on icon at bounding box center [203, 136] width 8 height 8
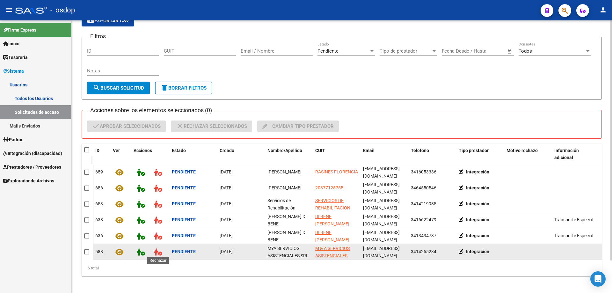
click at [157, 248] on icon at bounding box center [158, 251] width 8 height 7
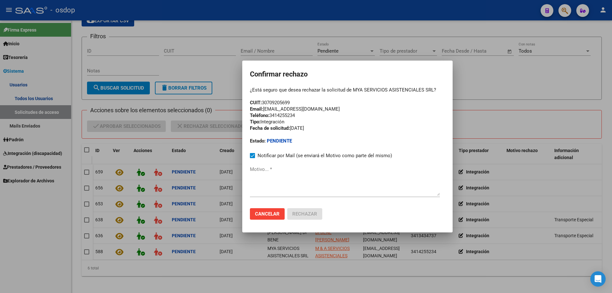
click at [251, 180] on textarea "Motivo... *" at bounding box center [345, 181] width 190 height 30
paste textarea "[EMAIL_ADDRESS][DOMAIN_NAME]"
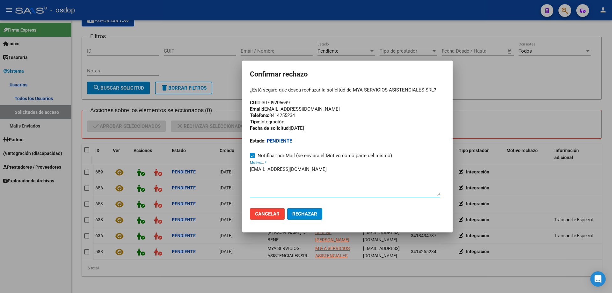
click at [249, 173] on mat-dialog-container "Confirmar rechazo ¿Está seguro que desea rechazar la solicitud de MYA SERVICIOS…" at bounding box center [347, 147] width 210 height 172
click at [250, 174] on textarea "[EMAIL_ADDRESS][DOMAIN_NAME]" at bounding box center [345, 181] width 190 height 30
paste textarea "Se encuentra ACTIVA la cuenta de correo electrónico:"
type textarea "Se encuentra ACTIVA la cuenta de correo electrónico: [EMAIL_ADDRESS][DOMAIN_NAM…"
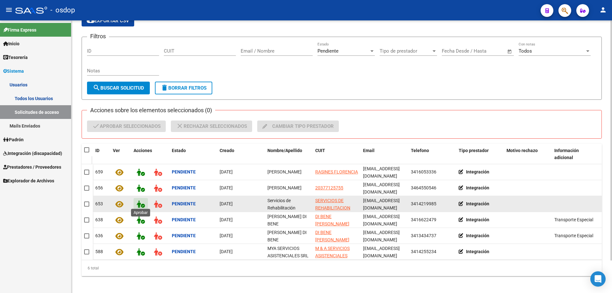
click at [140, 202] on icon at bounding box center [141, 203] width 8 height 7
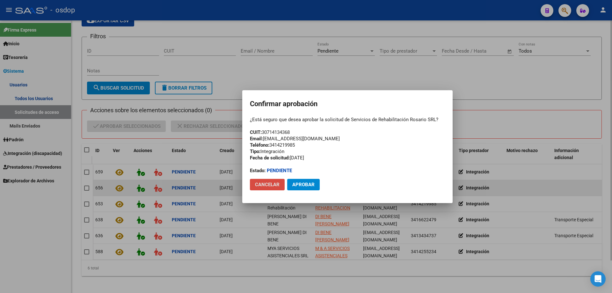
click at [261, 184] on span "Cancelar" at bounding box center [267, 185] width 25 height 6
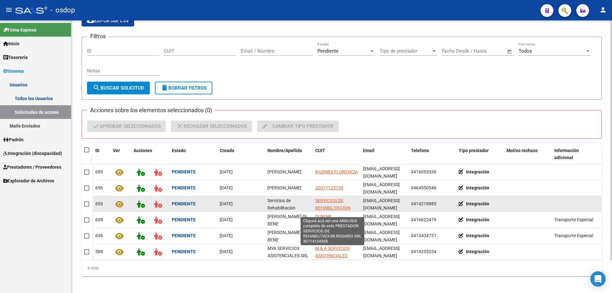
click at [327, 204] on span "SERVICIOS DE REHABILITACION ROSARIO SRL" at bounding box center [332, 208] width 35 height 20
type textarea "30714134368"
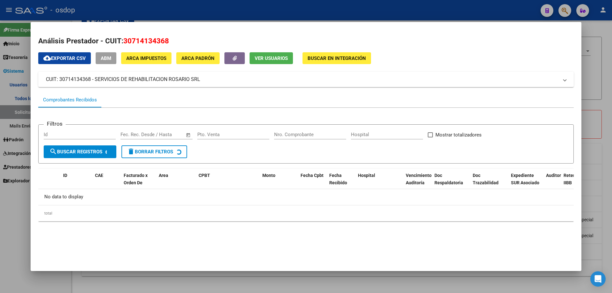
drag, startPoint x: 125, startPoint y: 40, endPoint x: 172, endPoint y: 38, distance: 47.2
click at [172, 38] on h2 "Análisis Prestador - CUIT: 30714134368" at bounding box center [305, 41] width 535 height 11
copy span "30714134368"
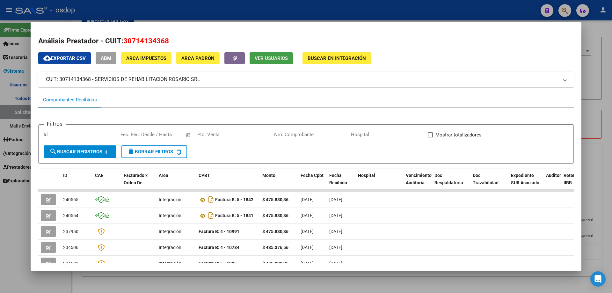
click at [261, 58] on span "Ver Usuarios" at bounding box center [271, 58] width 33 height 6
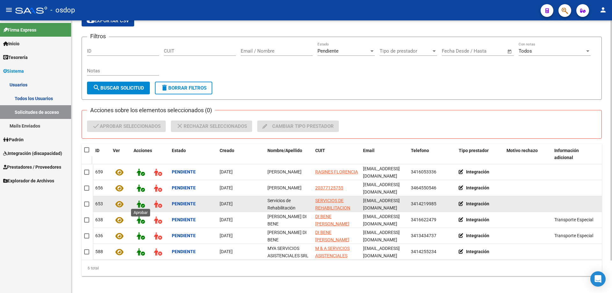
click at [141, 202] on icon at bounding box center [141, 203] width 8 height 7
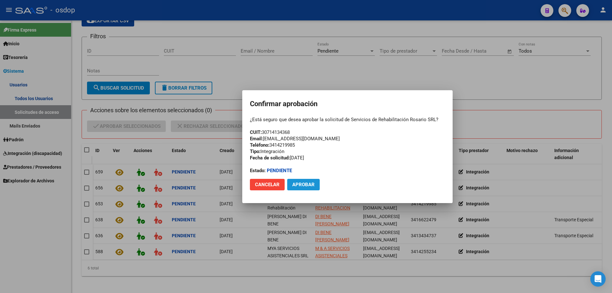
click at [304, 186] on span "Aprobar" at bounding box center [303, 185] width 22 height 6
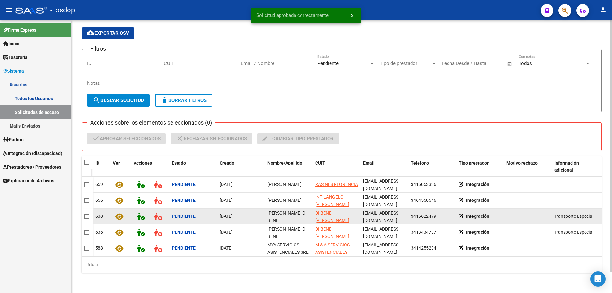
scroll to position [23, 0]
